Goal: Participate in discussion: Engage in conversation with other users on a specific topic

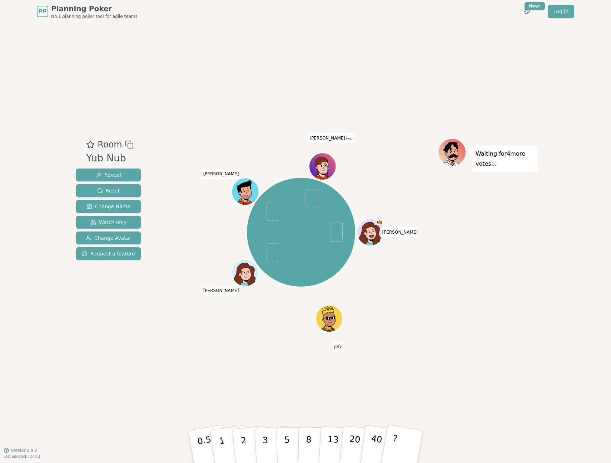
click at [262, 310] on div "[PERSON_NAME] Jefe [PERSON_NAME] [PERSON_NAME] (you)" at bounding box center [300, 232] width 273 height 162
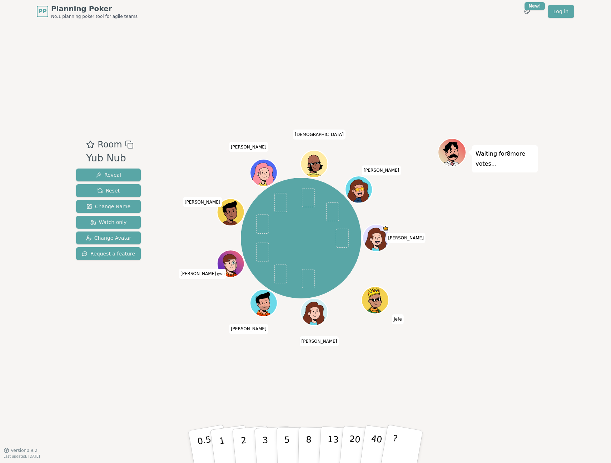
click at [417, 102] on div "Room Yub Nub Reveal Reset Change Name Watch only Change Avatar Request a featur…" at bounding box center [305, 236] width 465 height 427
click at [266, 443] on p "3" at bounding box center [266, 446] width 8 height 39
click at [264, 442] on p "3" at bounding box center [266, 446] width 8 height 39
click at [271, 434] on button "3" at bounding box center [273, 447] width 39 height 56
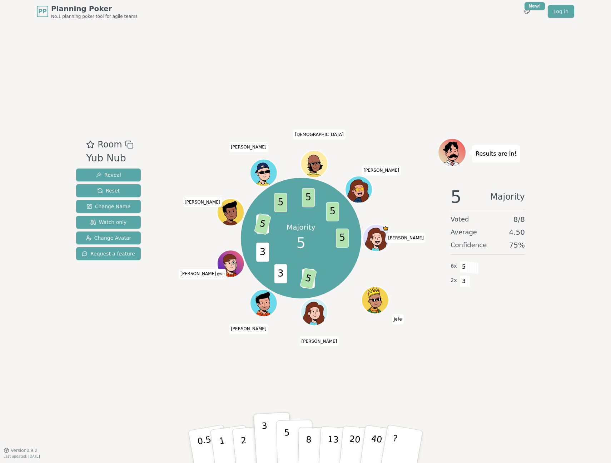
click at [287, 440] on p "5" at bounding box center [287, 446] width 6 height 39
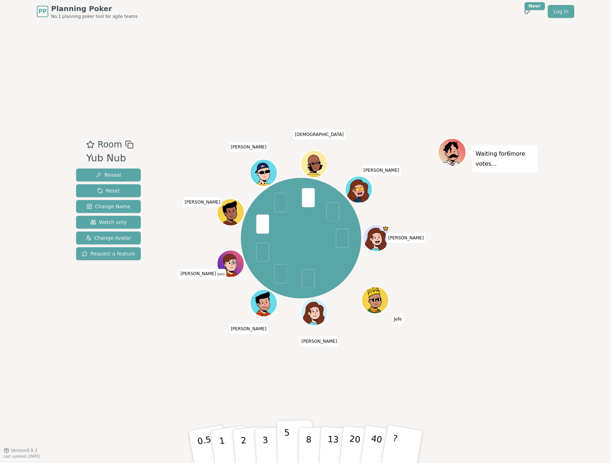
click at [293, 441] on button "5" at bounding box center [295, 446] width 37 height 54
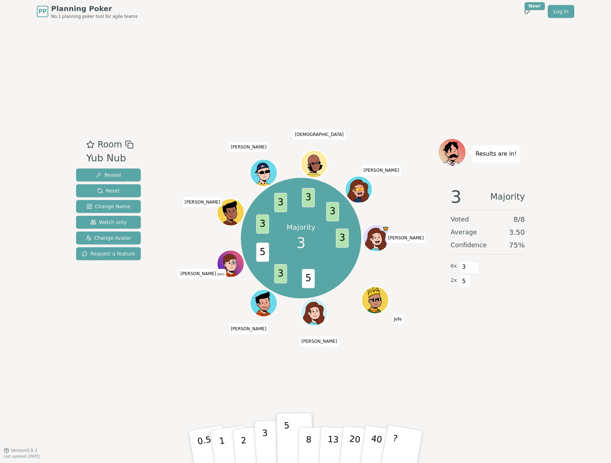
click at [264, 449] on p "3" at bounding box center [266, 446] width 8 height 39
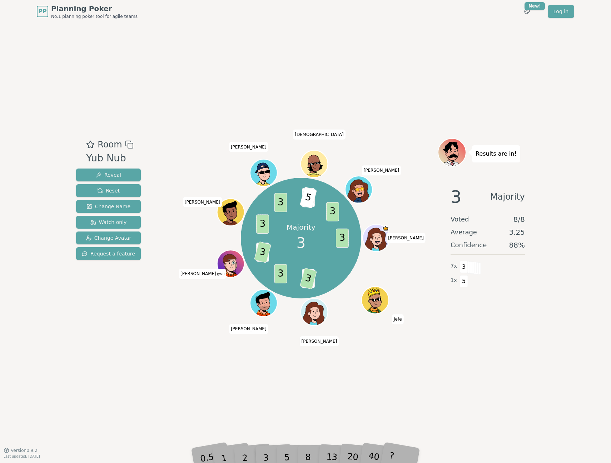
click at [142, 30] on div "Room Yub Nub Reveal Reset Change Name Watch only Change Avatar Request a featur…" at bounding box center [305, 236] width 465 height 427
